Goal: Transaction & Acquisition: Purchase product/service

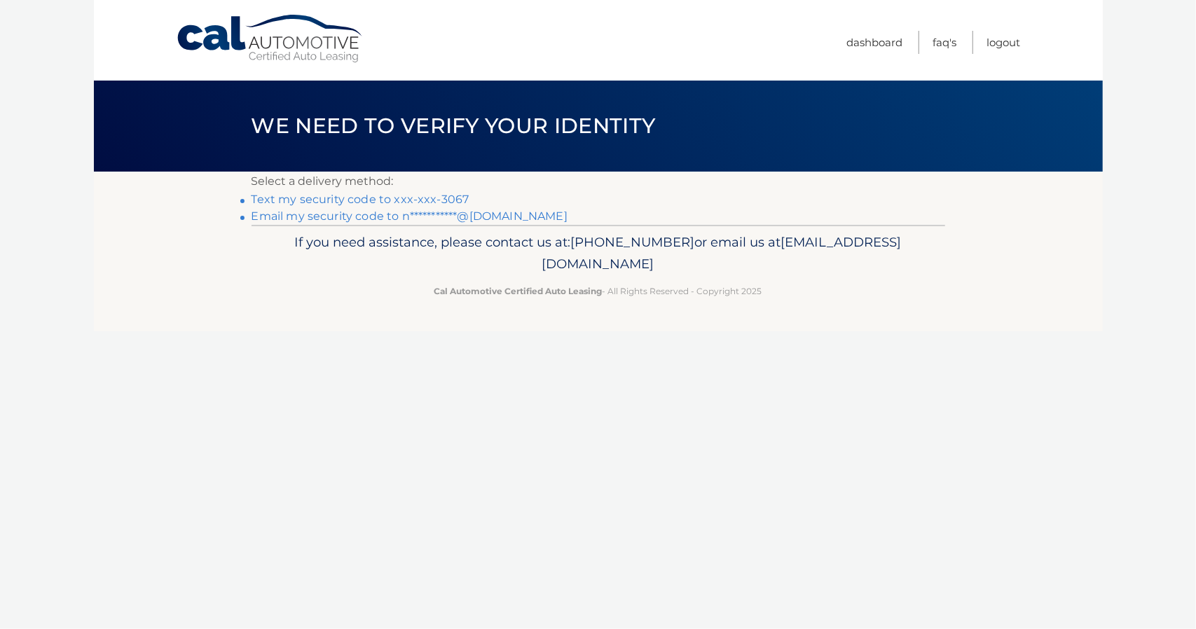
click at [352, 215] on link "**********" at bounding box center [409, 215] width 316 height 13
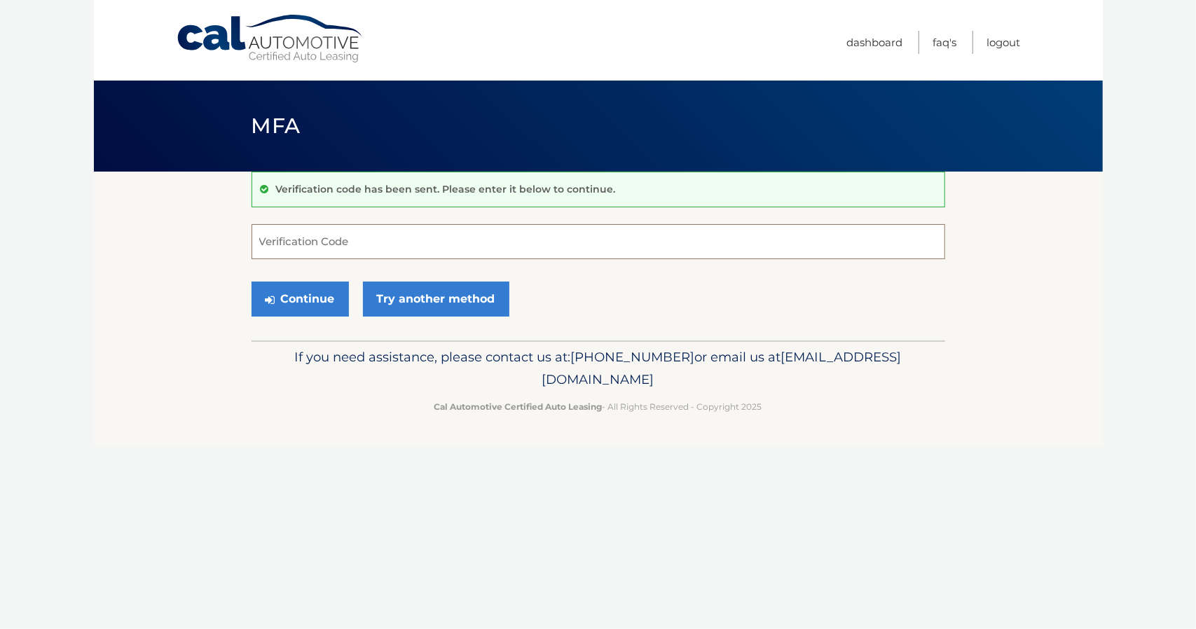
click at [333, 242] on input "Verification Code" at bounding box center [597, 241] width 693 height 35
paste input "718229"
type input "718229"
click at [287, 293] on button "Continue" at bounding box center [299, 299] width 97 height 35
drag, startPoint x: 305, startPoint y: 239, endPoint x: 258, endPoint y: 239, distance: 47.6
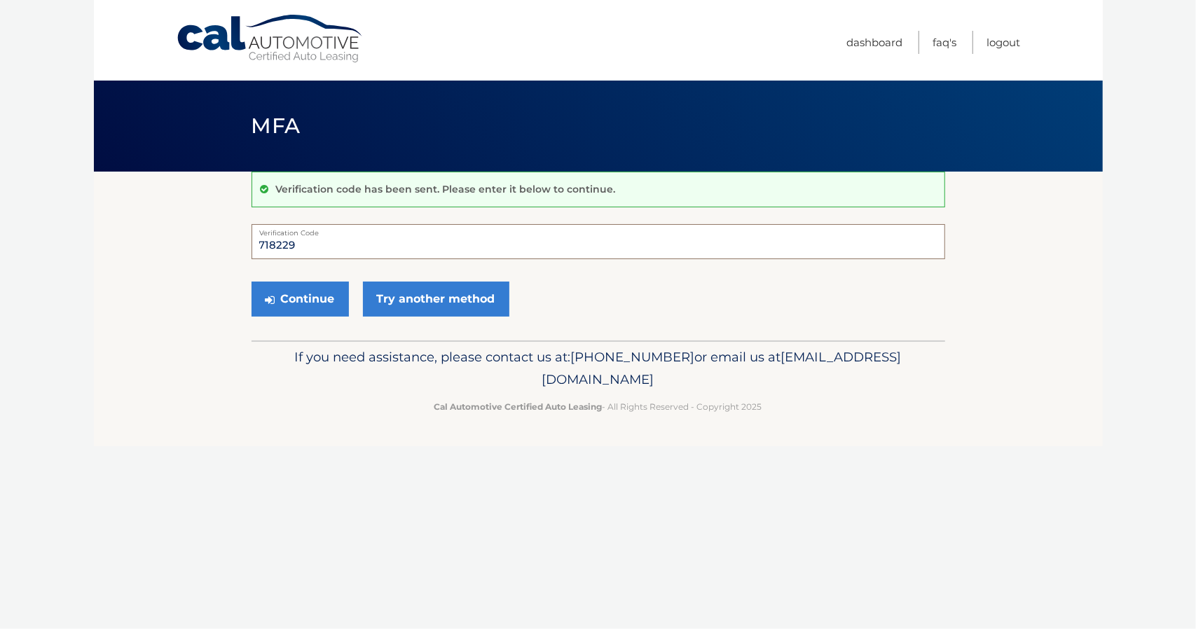
click at [258, 239] on input "718229" at bounding box center [597, 241] width 693 height 35
type input "718229"
click at [311, 300] on button "Continue" at bounding box center [299, 299] width 97 height 35
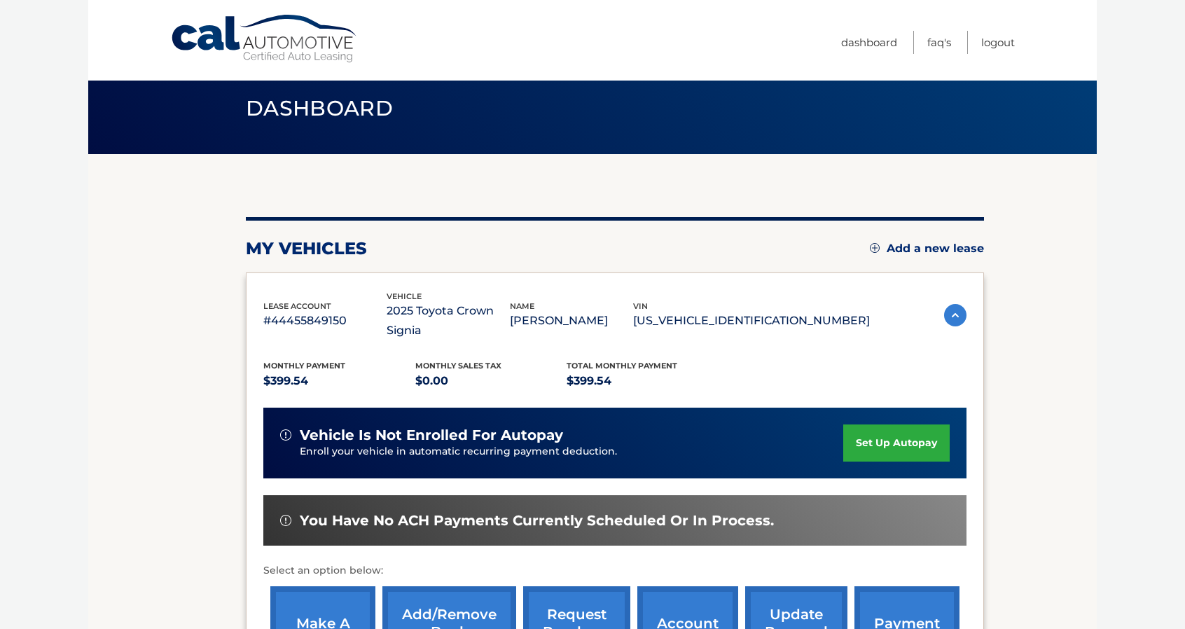
scroll to position [70, 0]
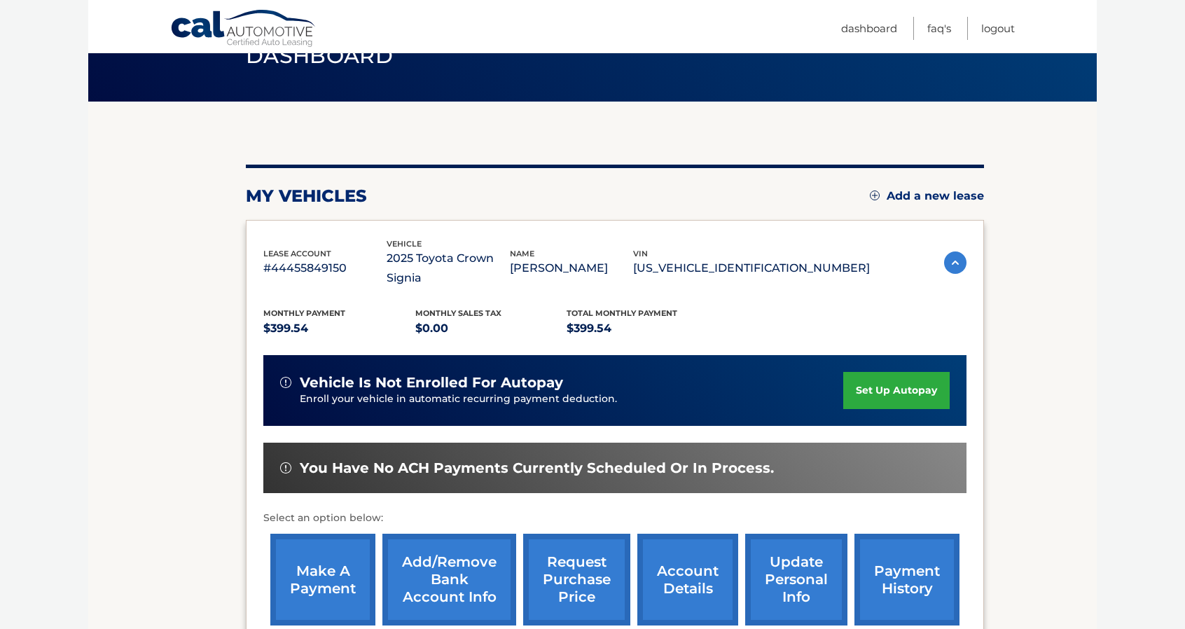
click at [327, 571] on link "make a payment" at bounding box center [322, 580] width 105 height 92
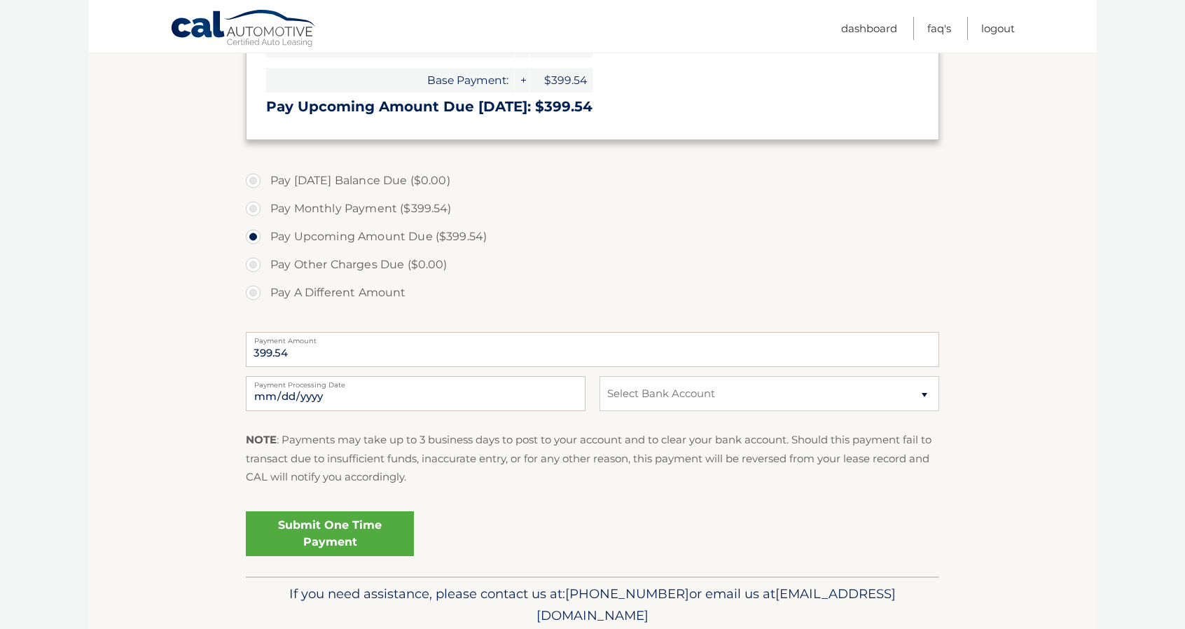
scroll to position [350, 0]
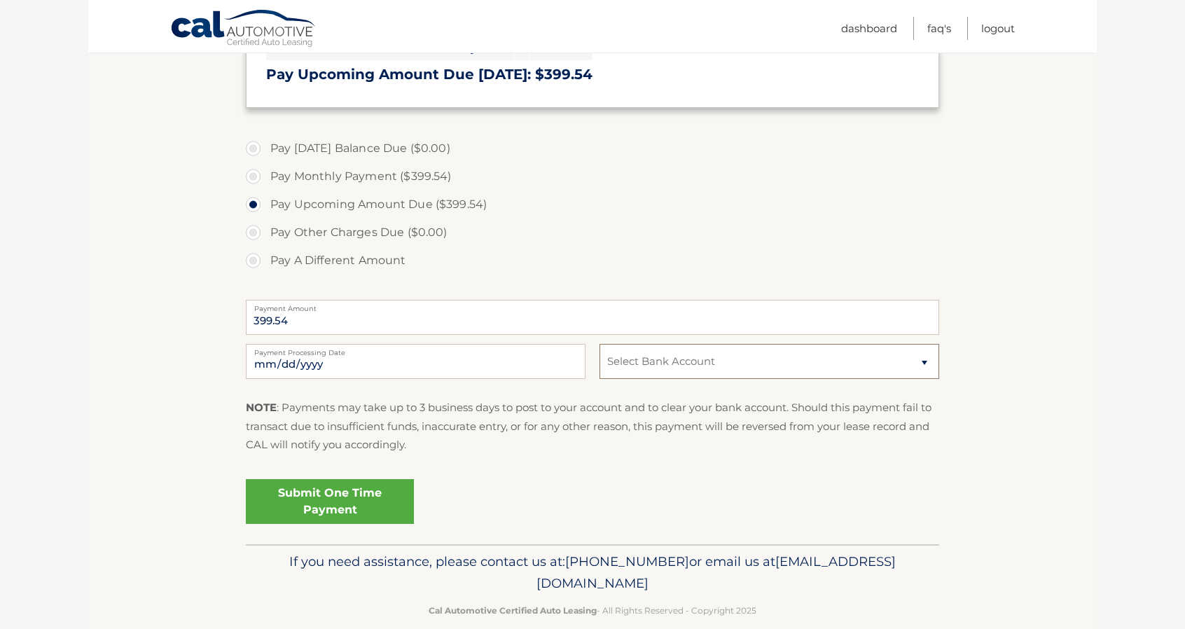
click at [869, 355] on select "Select Bank Account Checking TD BANK NA *****8255 Checking JPMORGAN CHASE BANK,…" at bounding box center [770, 361] width 340 height 35
select select "OWIxZTNhY2EtNmU2Mi00ZjY4LTk3M2MtYWZhMjJmN2Y2Y2Ew"
click at [600, 344] on select "Select Bank Account Checking TD BANK NA *****8255 Checking JPMORGAN CHASE BANK,…" at bounding box center [770, 361] width 340 height 35
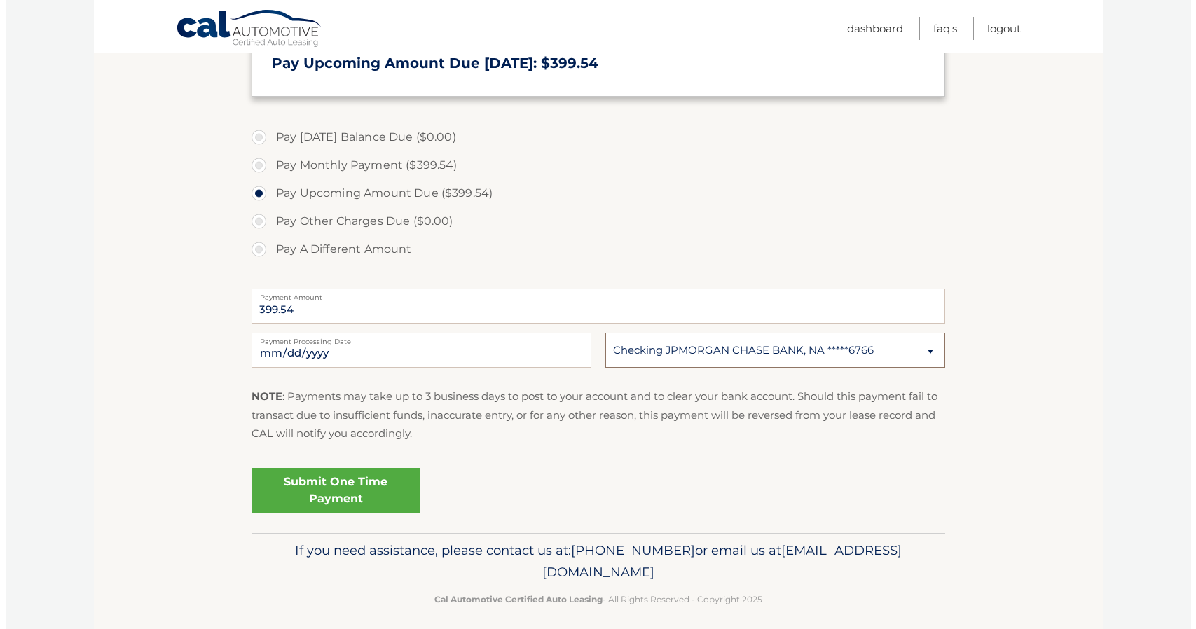
scroll to position [371, 0]
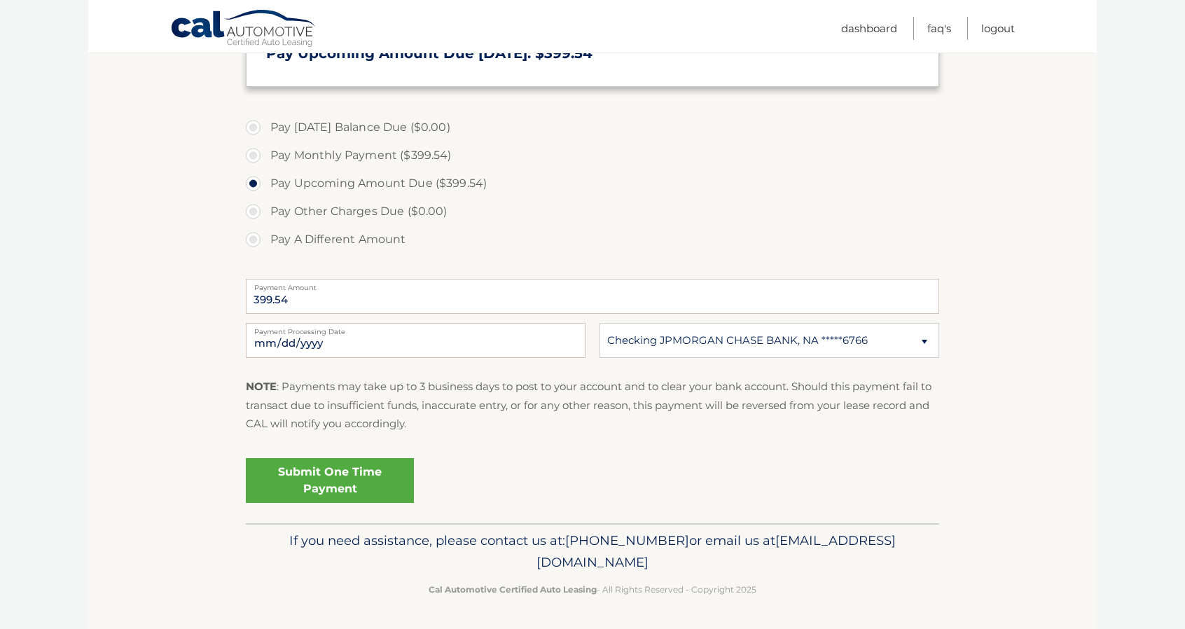
click at [345, 470] on link "Submit One Time Payment" at bounding box center [330, 480] width 168 height 45
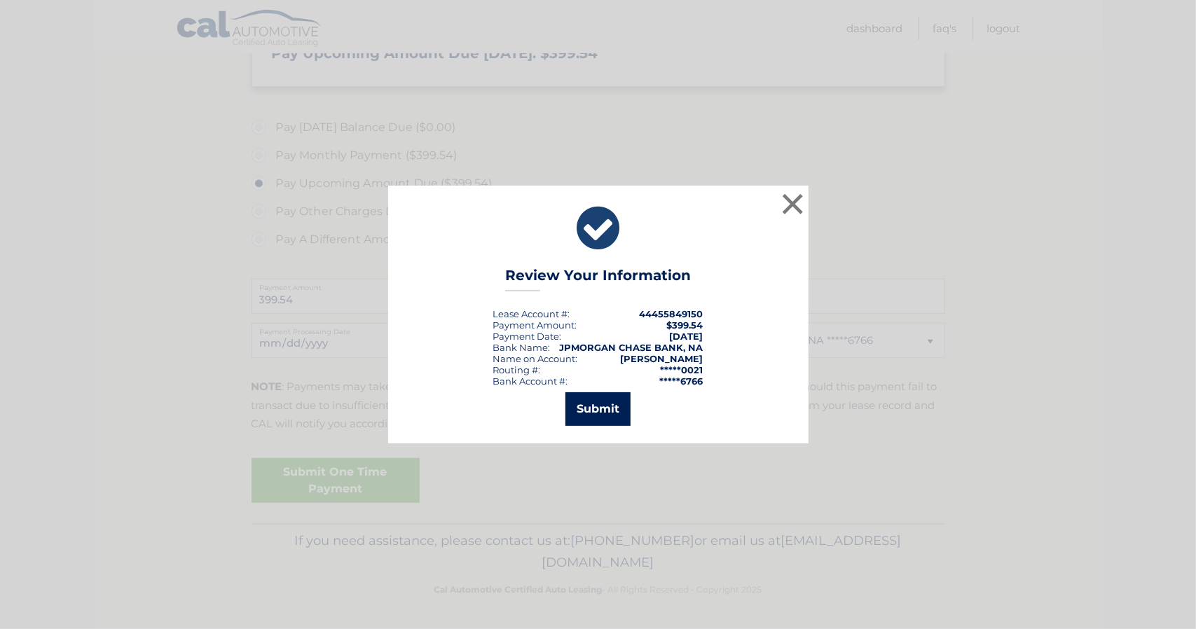
click at [604, 406] on button "Submit" at bounding box center [597, 409] width 65 height 34
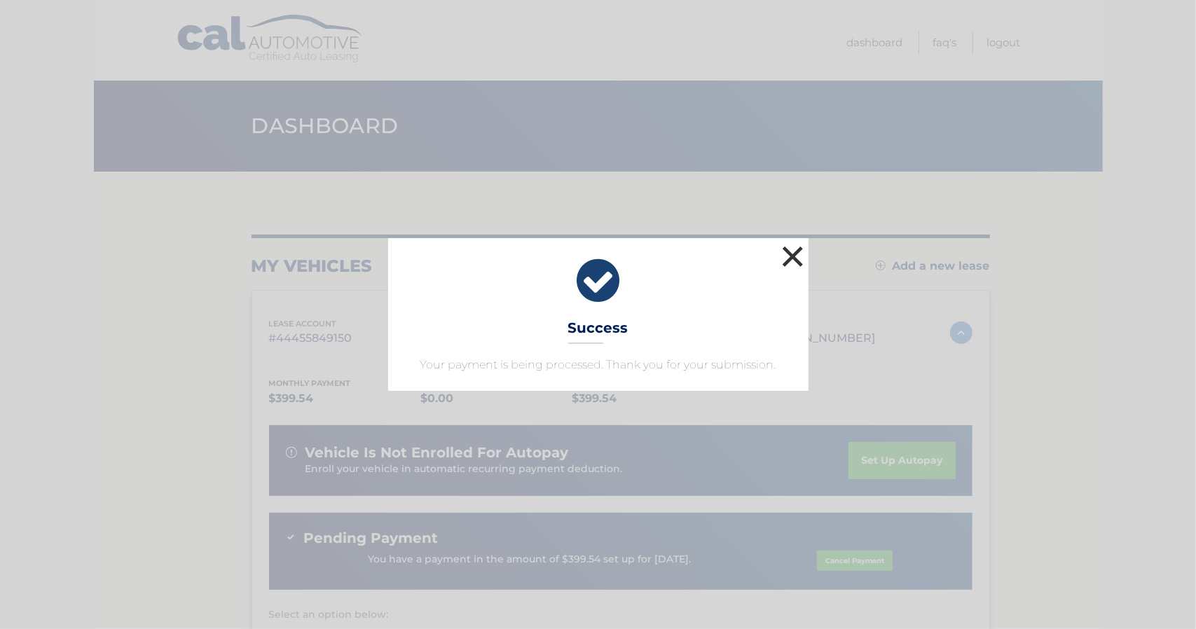
click at [790, 253] on button "×" at bounding box center [793, 256] width 28 height 28
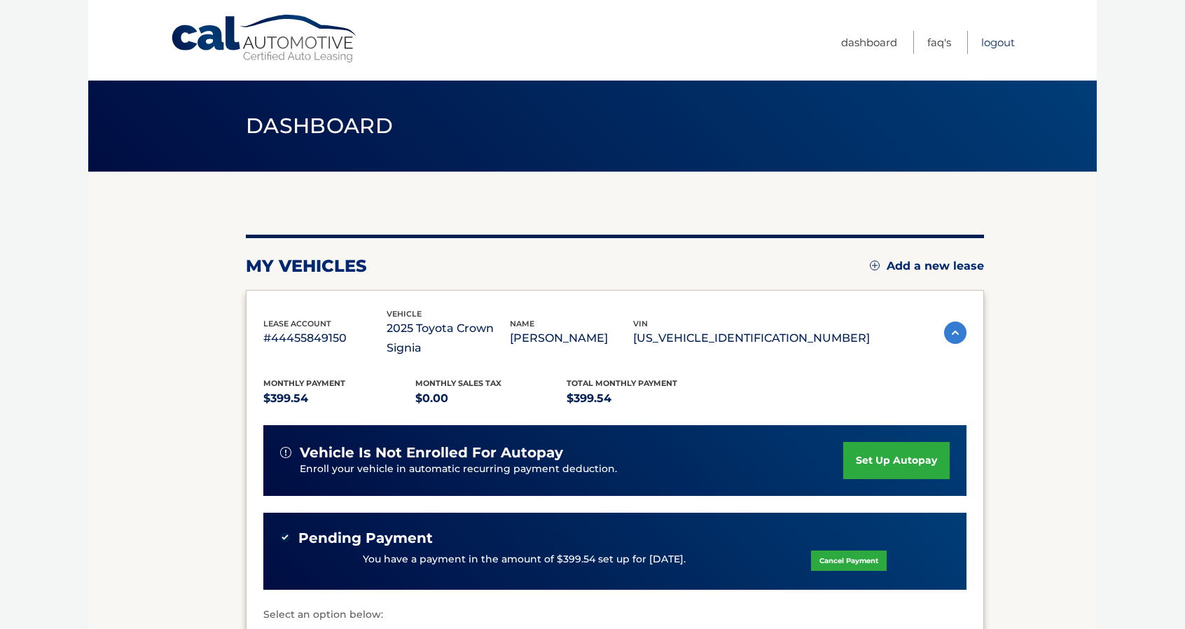
click at [990, 41] on link "Logout" at bounding box center [998, 42] width 34 height 23
